Goal: Task Accomplishment & Management: Complete application form

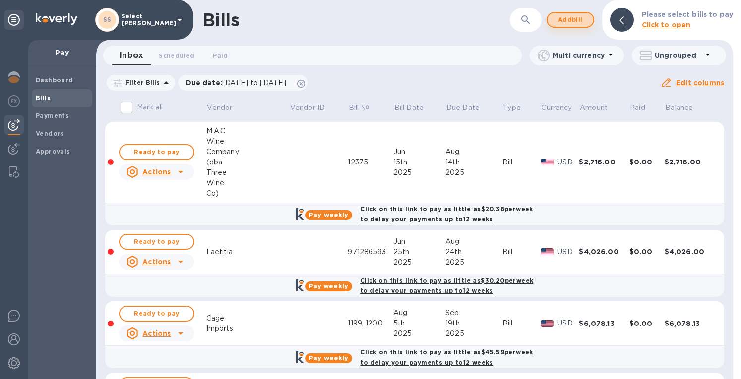
click at [568, 16] on span "Add bill" at bounding box center [570, 20] width 30 height 12
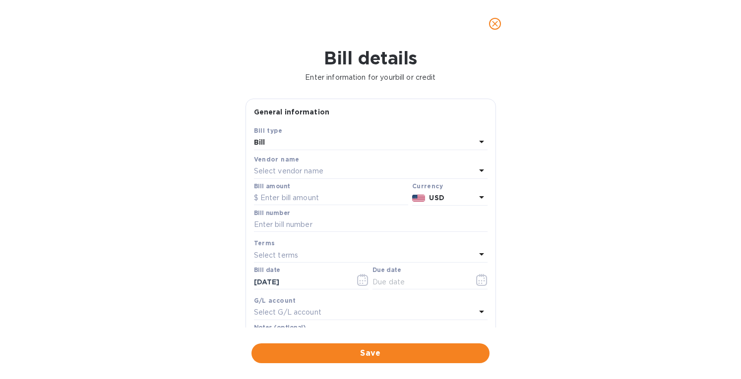
click at [301, 170] on p "Select vendor name" at bounding box center [288, 171] width 69 height 10
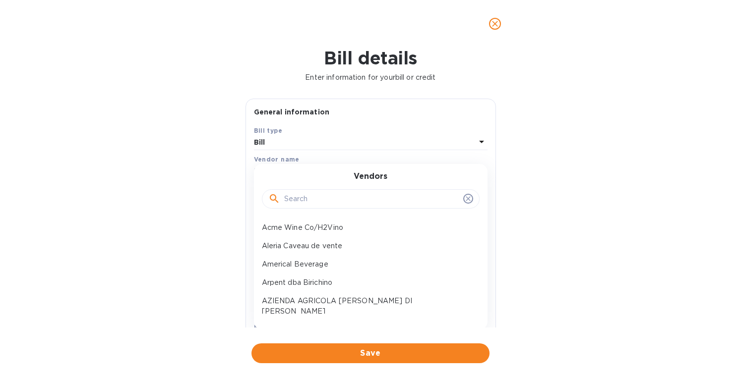
click at [295, 199] on input "text" at bounding box center [371, 199] width 175 height 15
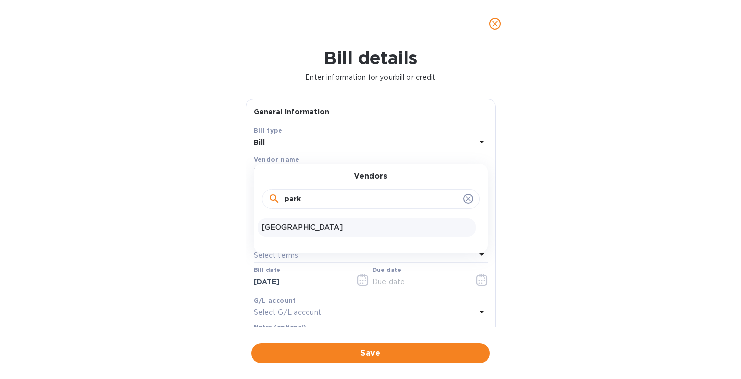
type input "park"
click at [287, 229] on p "[GEOGRAPHIC_DATA]" at bounding box center [367, 228] width 210 height 10
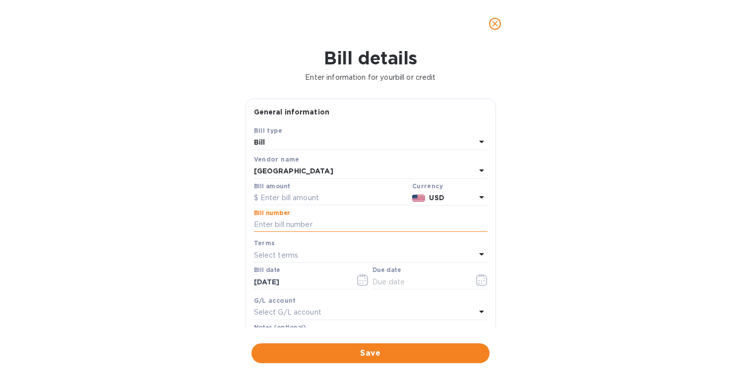
click at [298, 221] on input "text" at bounding box center [371, 225] width 234 height 15
paste input "FZA20058"
type input "FZA20058"
click at [282, 197] on input "text" at bounding box center [331, 198] width 154 height 15
type input "648"
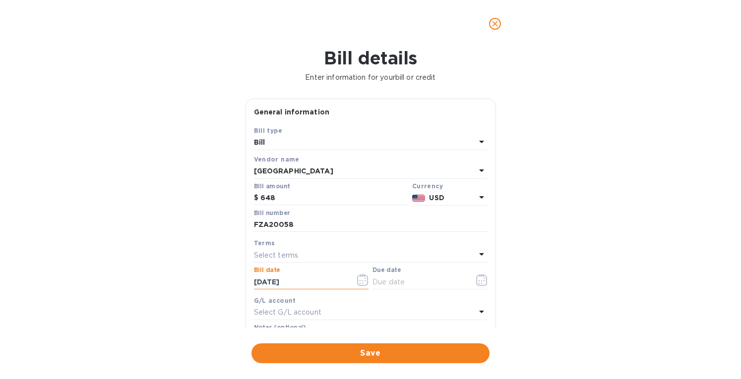
drag, startPoint x: 278, startPoint y: 281, endPoint x: 230, endPoint y: 291, distance: 48.7
click at [230, 291] on div "Bill details Enter information for your bill or credit General information Save…" at bounding box center [370, 214] width 741 height 332
type input "[DATE]"
click at [289, 247] on div "Terms" at bounding box center [371, 243] width 234 height 10
click at [283, 255] on p "Select terms" at bounding box center [276, 255] width 45 height 10
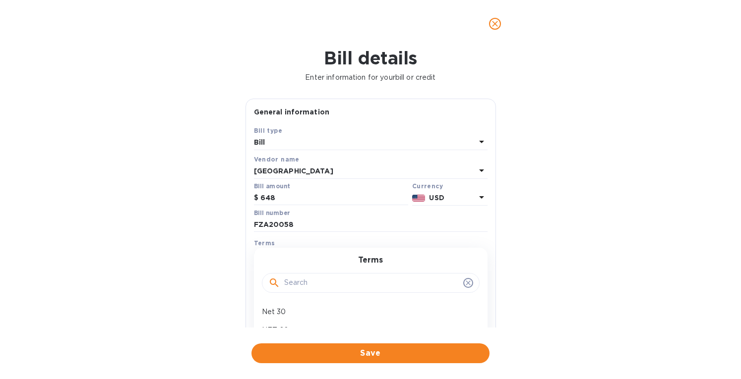
click at [282, 313] on p "Net 30" at bounding box center [367, 312] width 210 height 10
type input "[DATE]"
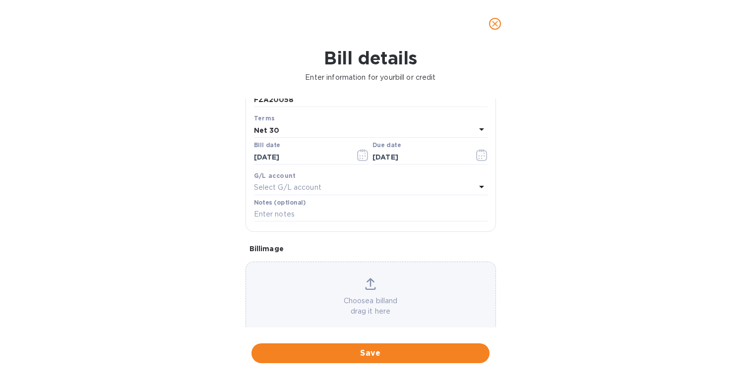
scroll to position [142, 0]
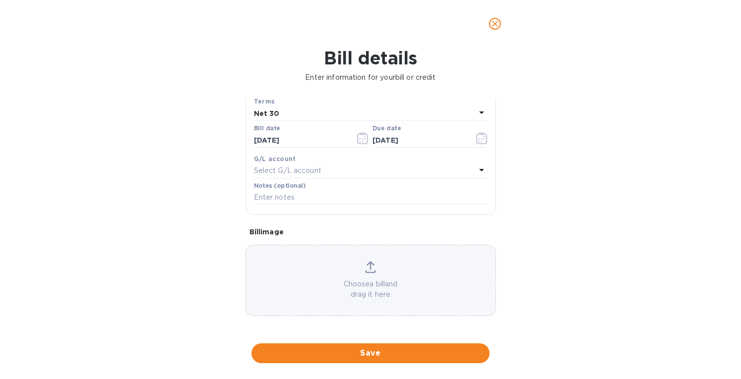
click at [359, 266] on div "Choose a bill and drag it here" at bounding box center [370, 280] width 249 height 39
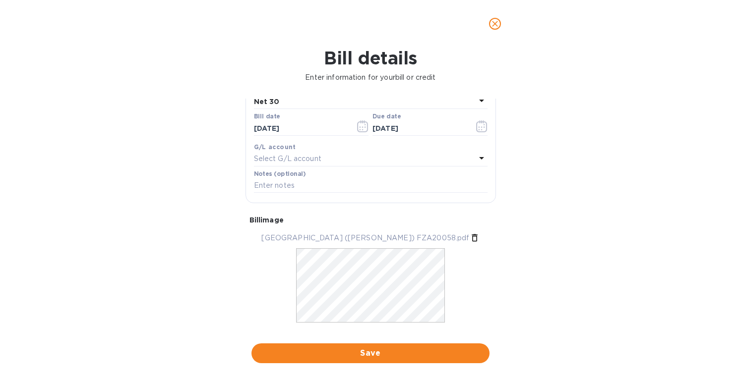
scroll to position [172, 0]
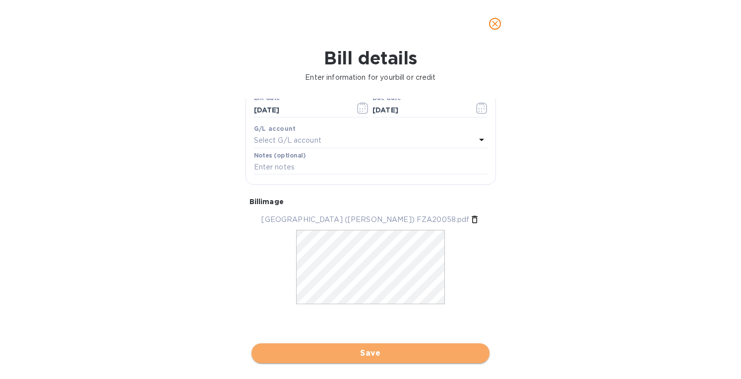
click at [346, 352] on span "Save" at bounding box center [370, 354] width 222 height 12
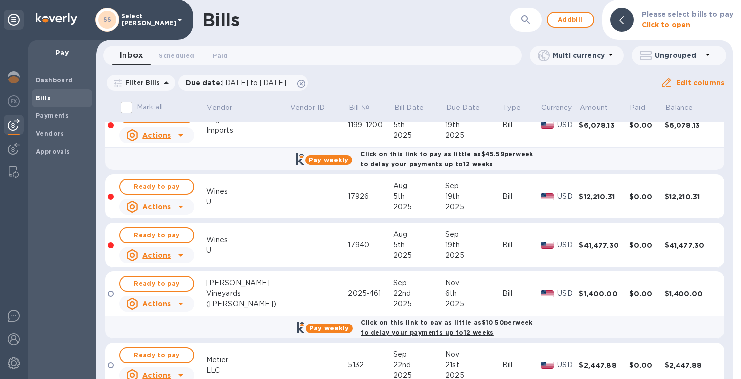
scroll to position [0, 0]
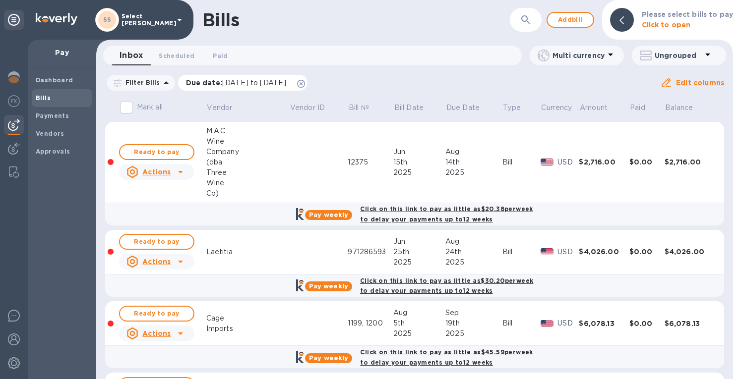
click at [305, 82] on icon at bounding box center [301, 84] width 8 height 8
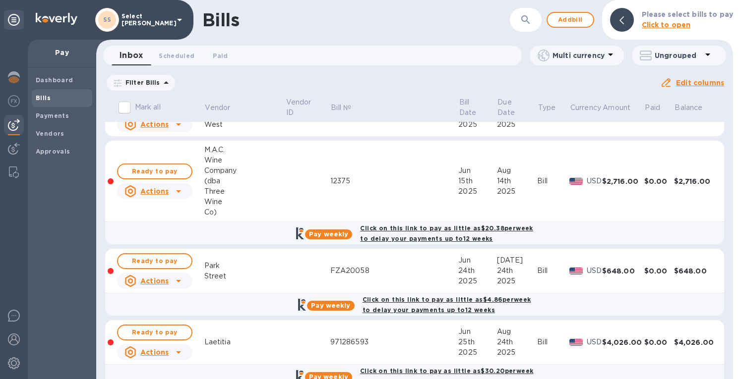
scroll to position [198, 0]
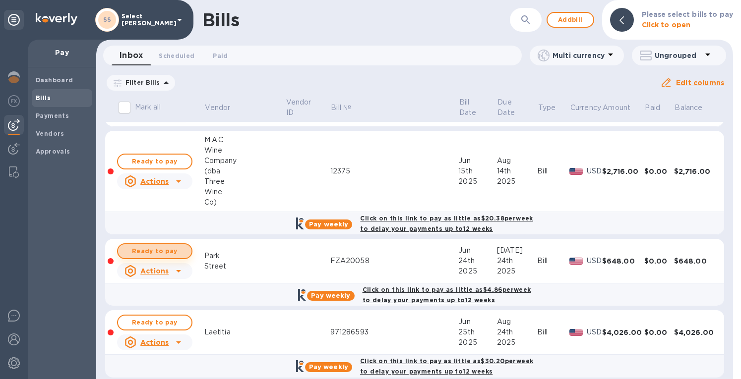
click at [176, 246] on span "Ready to pay" at bounding box center [155, 251] width 58 height 12
click at [133, 252] on span "Ready to pay" at bounding box center [155, 251] width 58 height 12
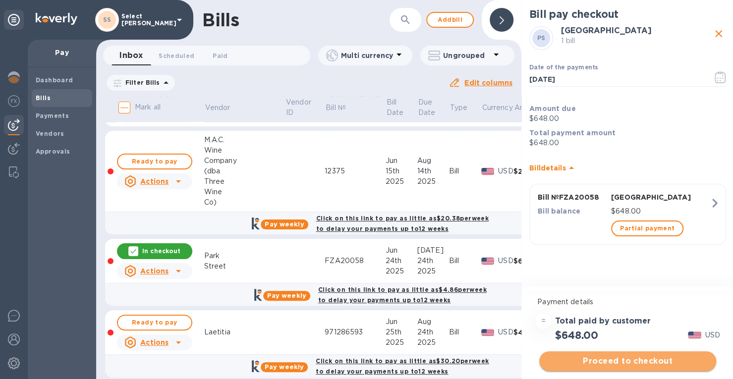
click at [635, 362] on span "Proceed to checkout" at bounding box center [627, 361] width 161 height 12
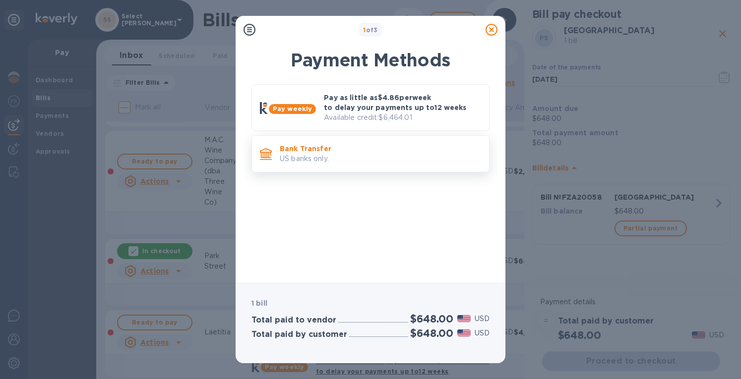
click at [341, 152] on p "Bank Transfer" at bounding box center [380, 149] width 201 height 10
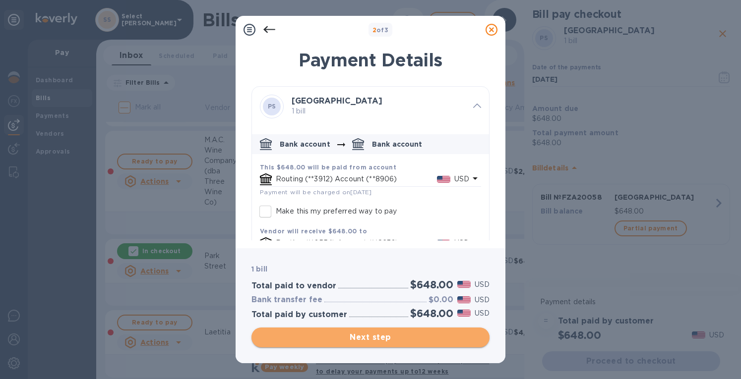
click at [390, 337] on span "Next step" at bounding box center [370, 338] width 222 height 12
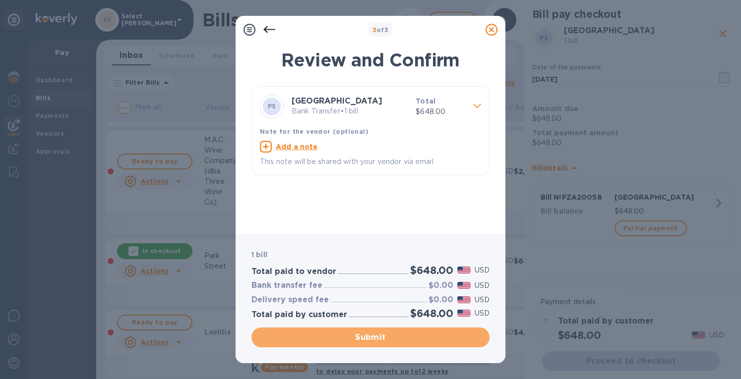
drag, startPoint x: 376, startPoint y: 333, endPoint x: 373, endPoint y: 274, distance: 59.1
click at [375, 333] on span "Submit" at bounding box center [370, 338] width 222 height 12
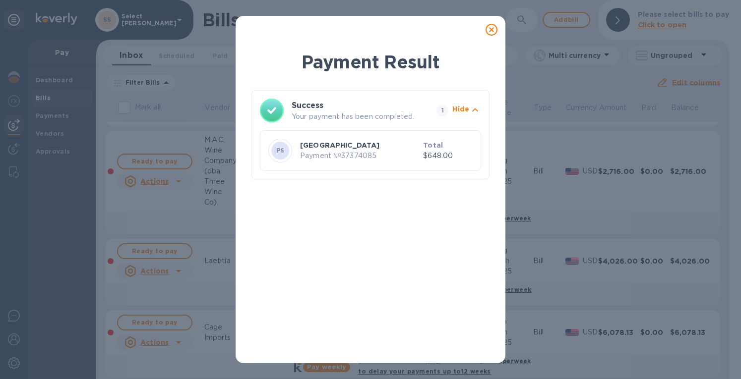
scroll to position [0, 0]
